Goal: Information Seeking & Learning: Learn about a topic

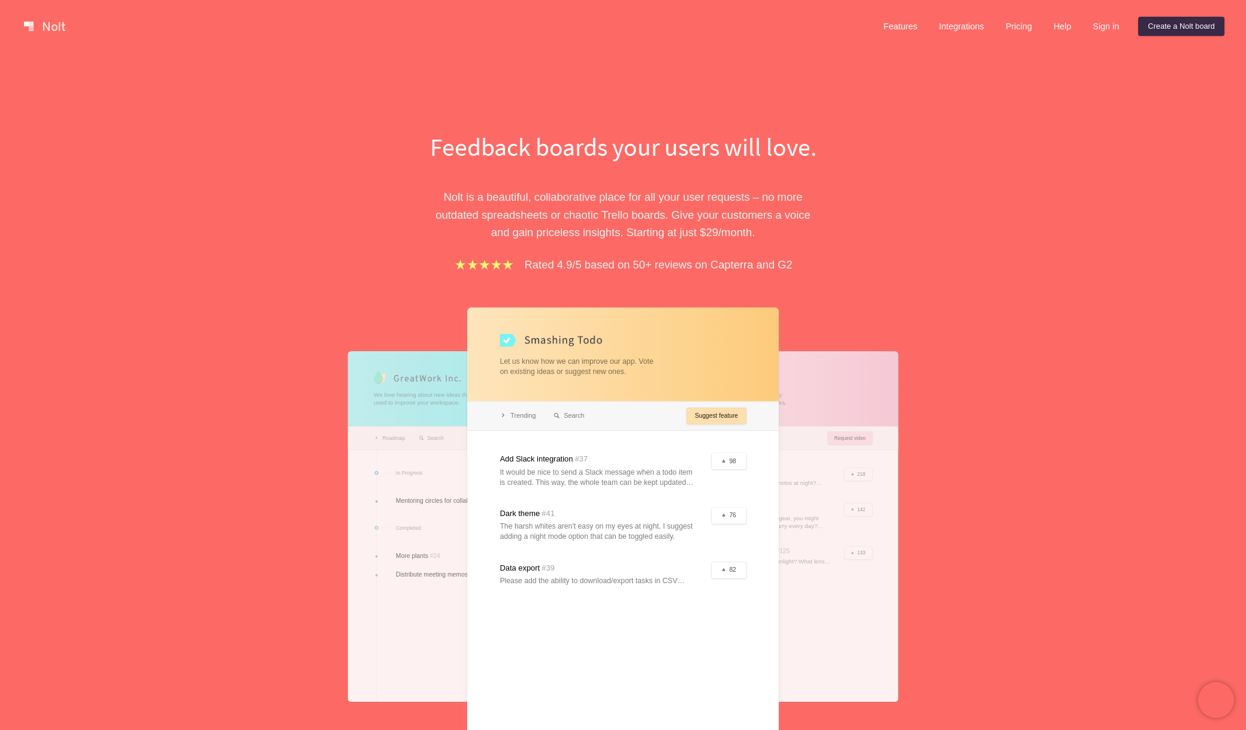
click at [636, 439] on div at bounding box center [623, 526] width 312 height 438
click at [413, 441] on div at bounding box center [472, 526] width 249 height 350
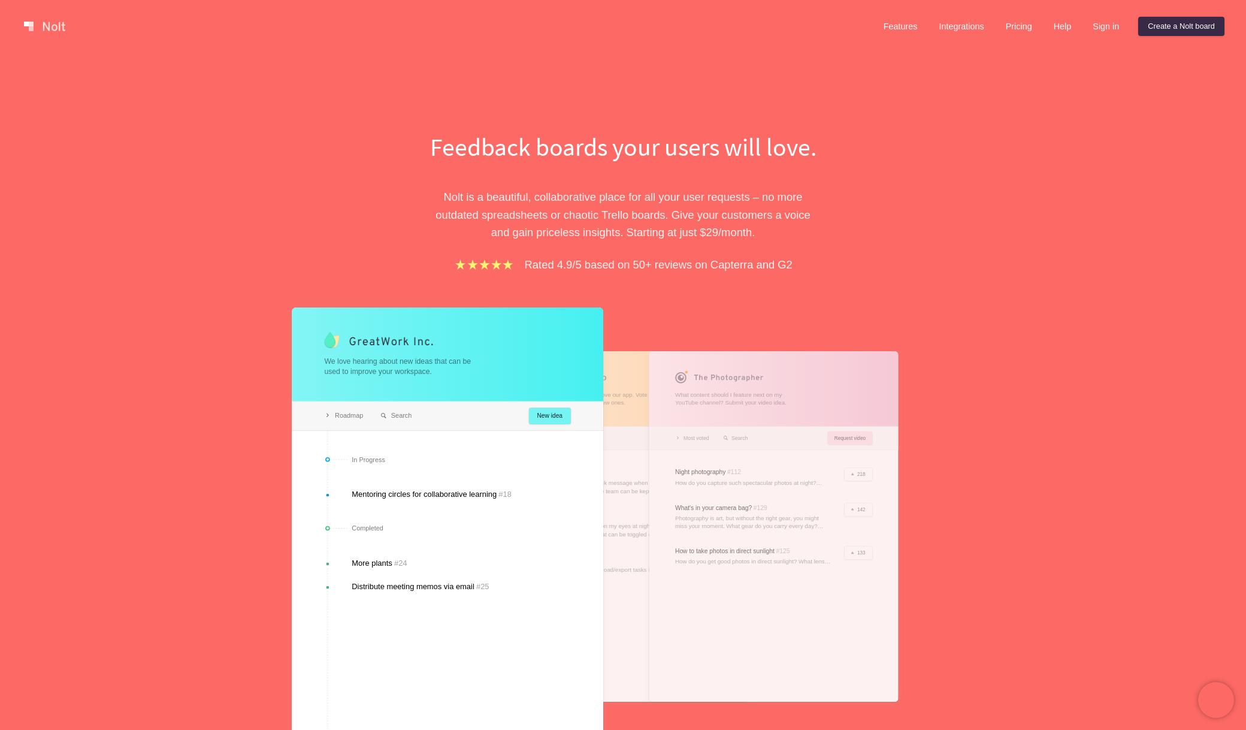
click at [634, 449] on div at bounding box center [622, 526] width 249 height 350
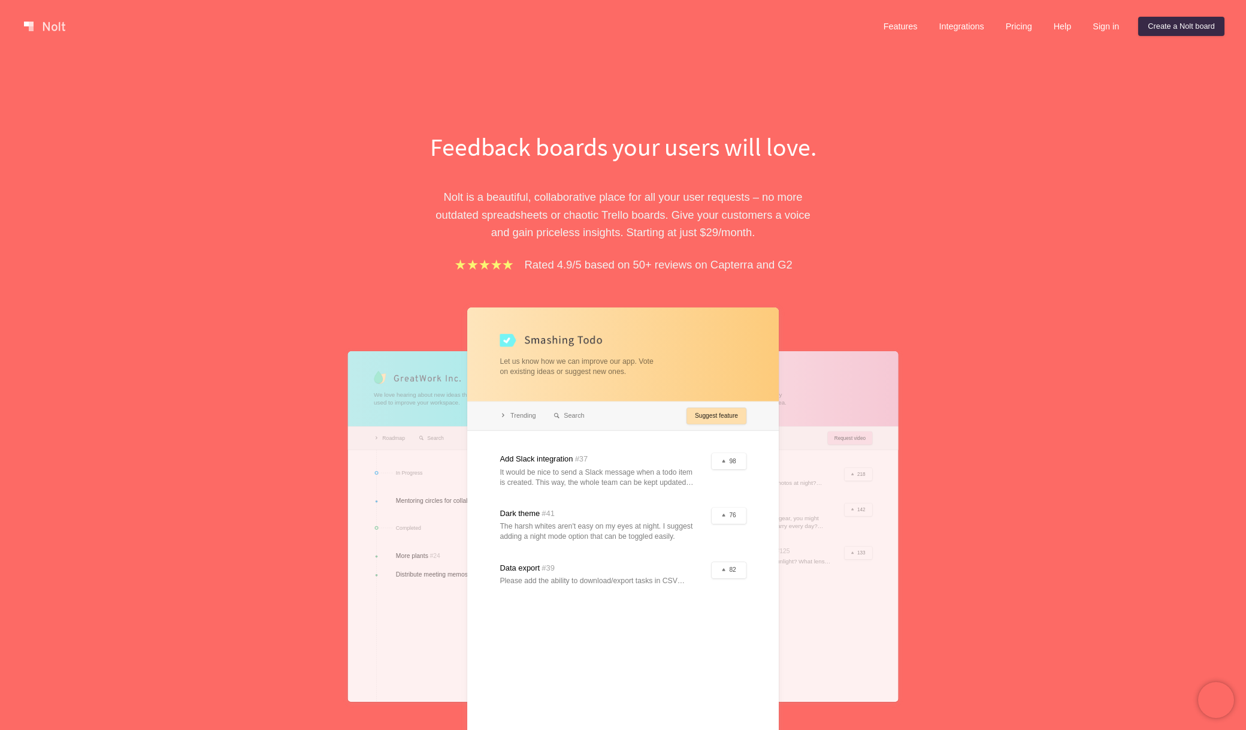
click at [815, 465] on div at bounding box center [773, 526] width 249 height 350
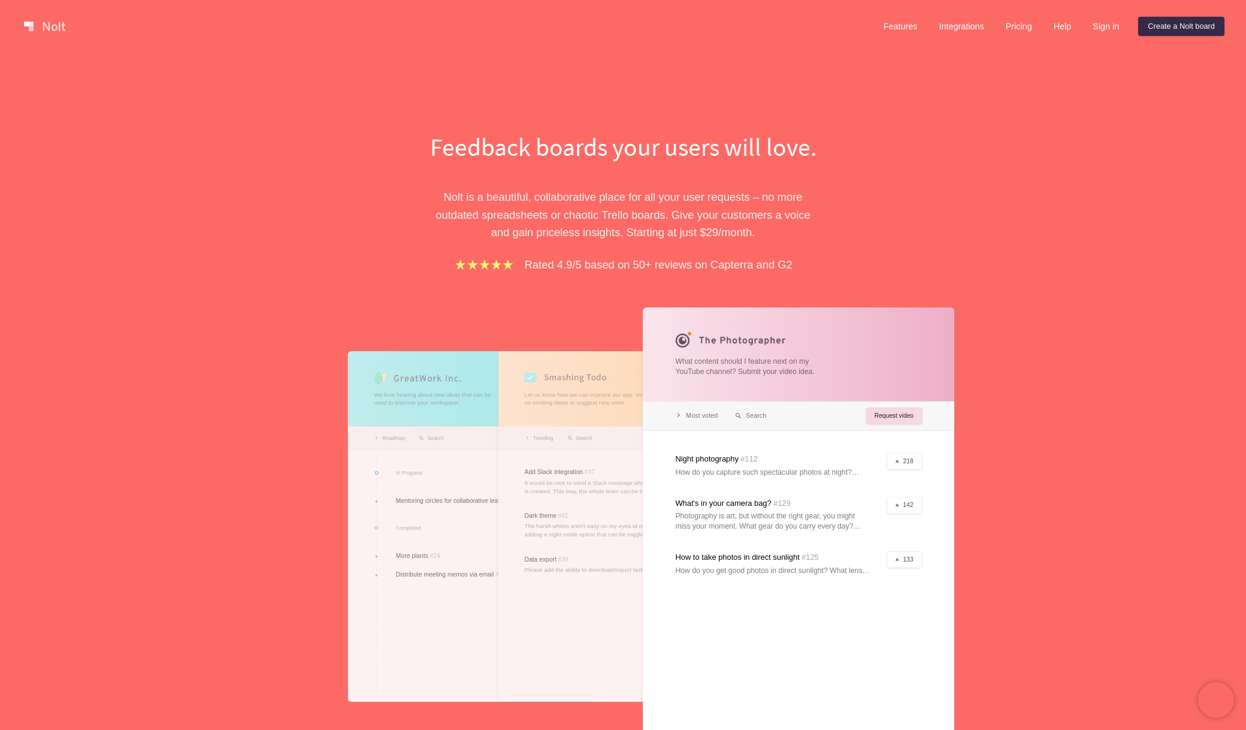
click at [406, 451] on div at bounding box center [472, 526] width 249 height 350
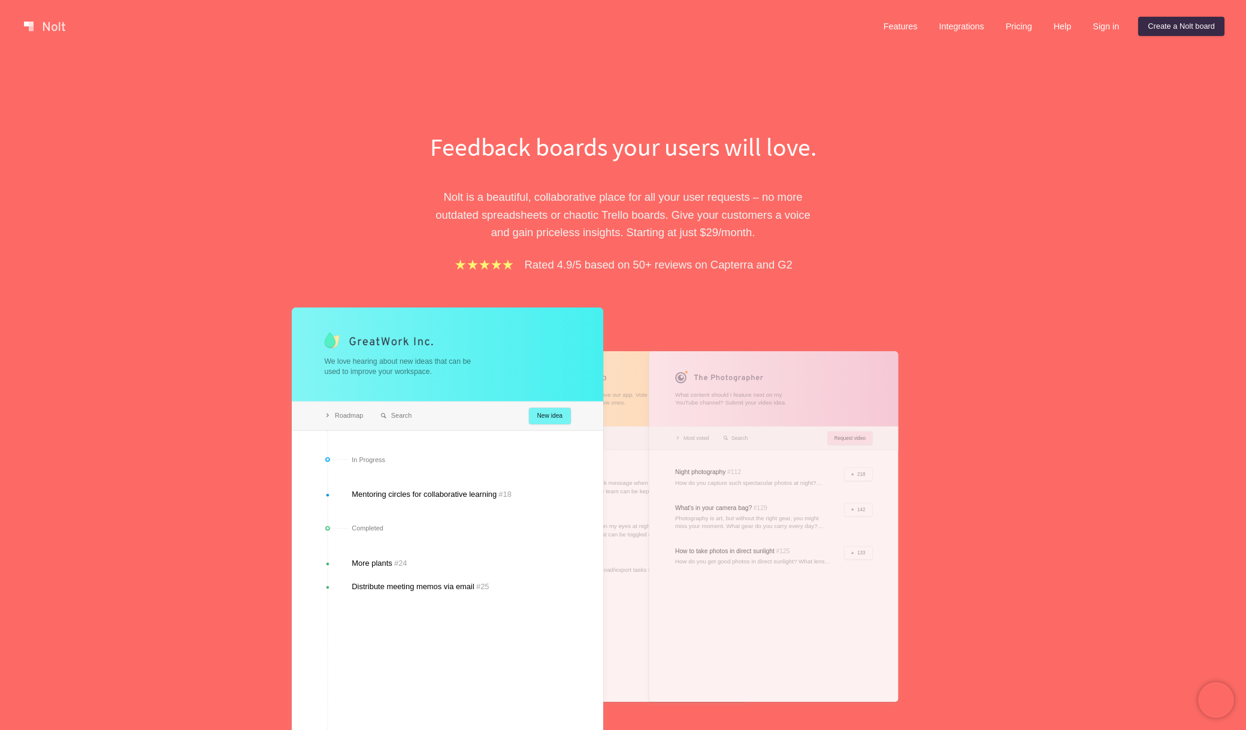
click at [597, 458] on div at bounding box center [448, 526] width 312 height 438
click at [1022, 20] on link "Pricing" at bounding box center [1019, 26] width 46 height 19
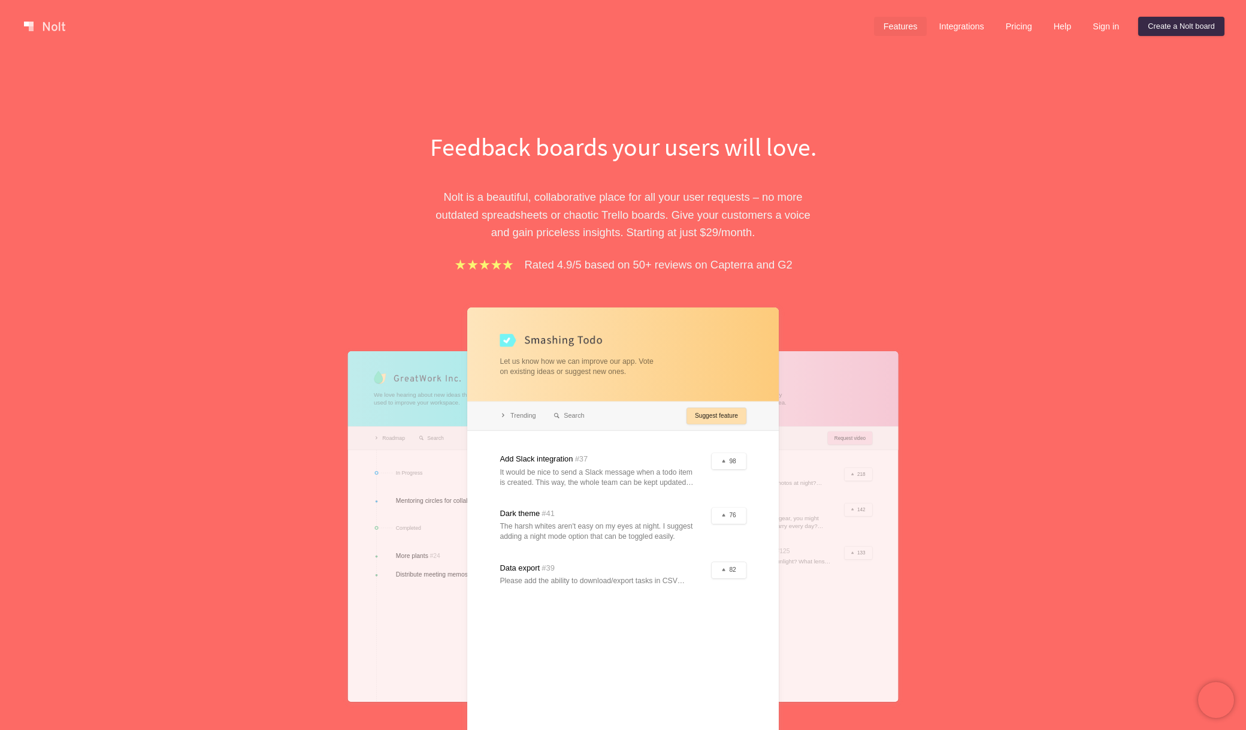
click at [889, 29] on link "Features" at bounding box center [900, 26] width 53 height 19
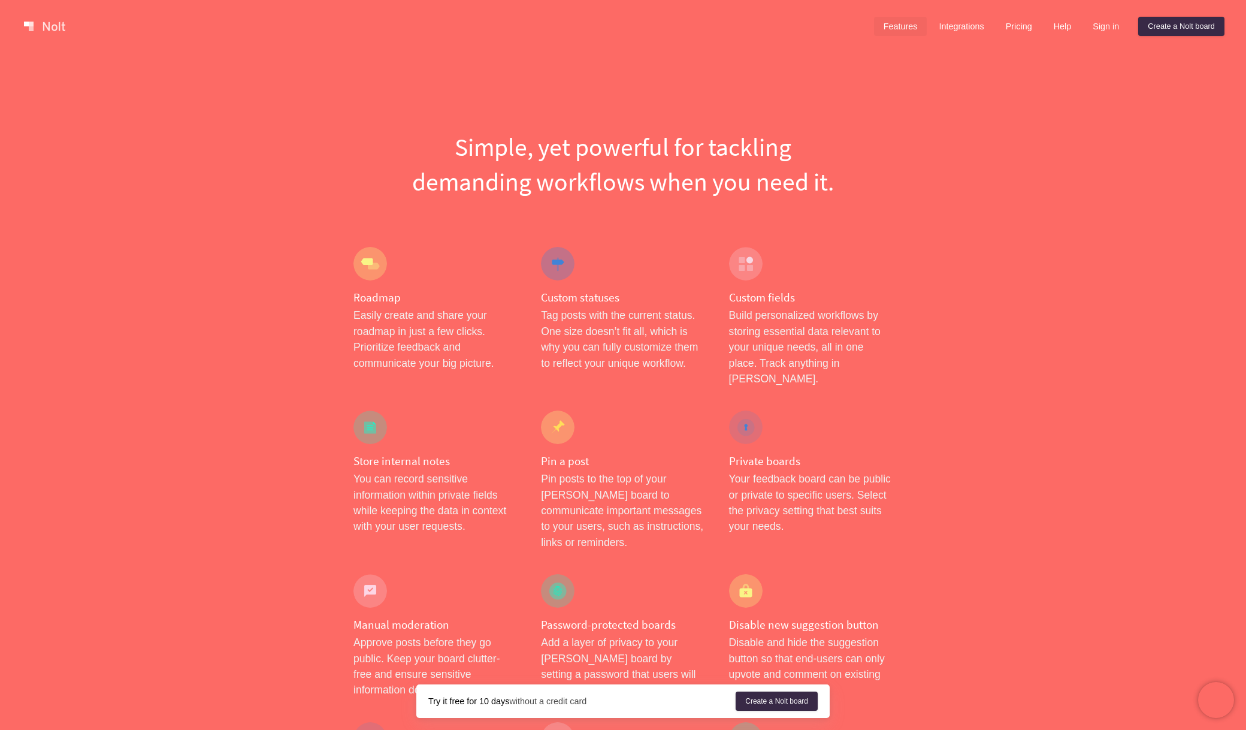
click at [52, 29] on link at bounding box center [44, 26] width 51 height 19
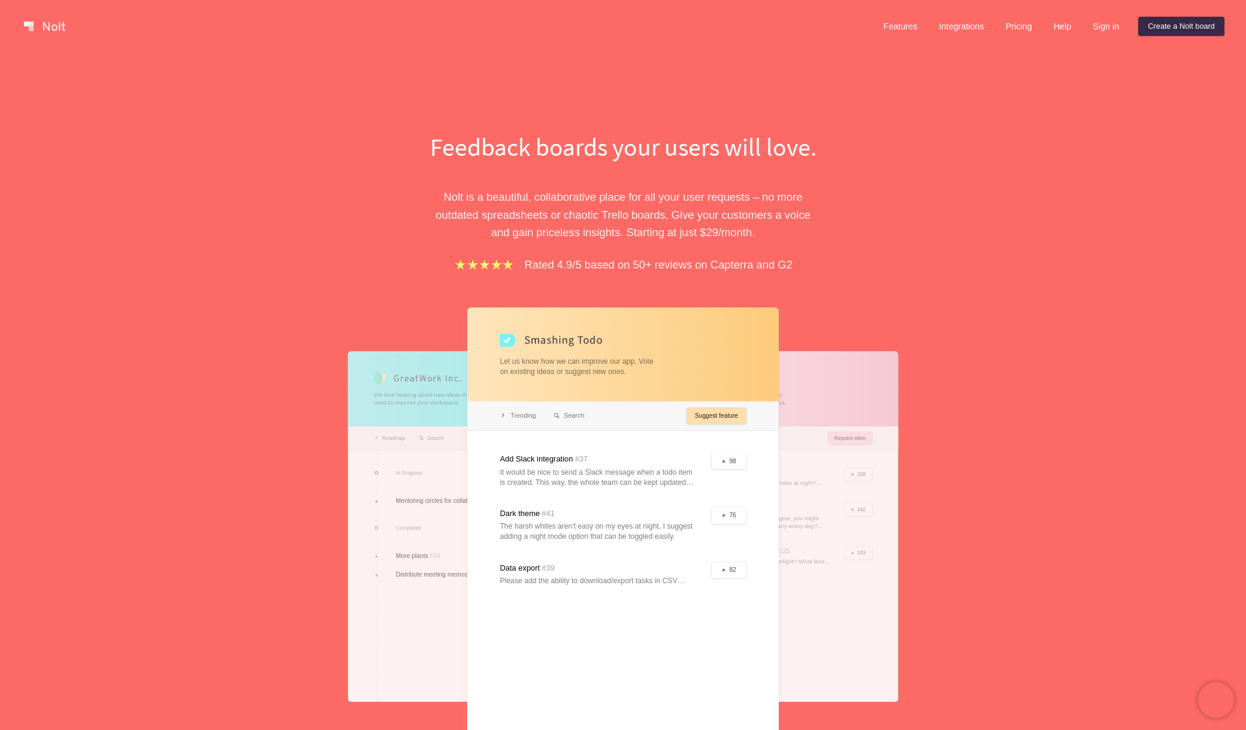
click at [53, 29] on link at bounding box center [44, 26] width 51 height 19
click at [19, 22] on link at bounding box center [44, 26] width 51 height 19
click at [54, 23] on link at bounding box center [44, 26] width 51 height 19
